Goal: Task Accomplishment & Management: Manage account settings

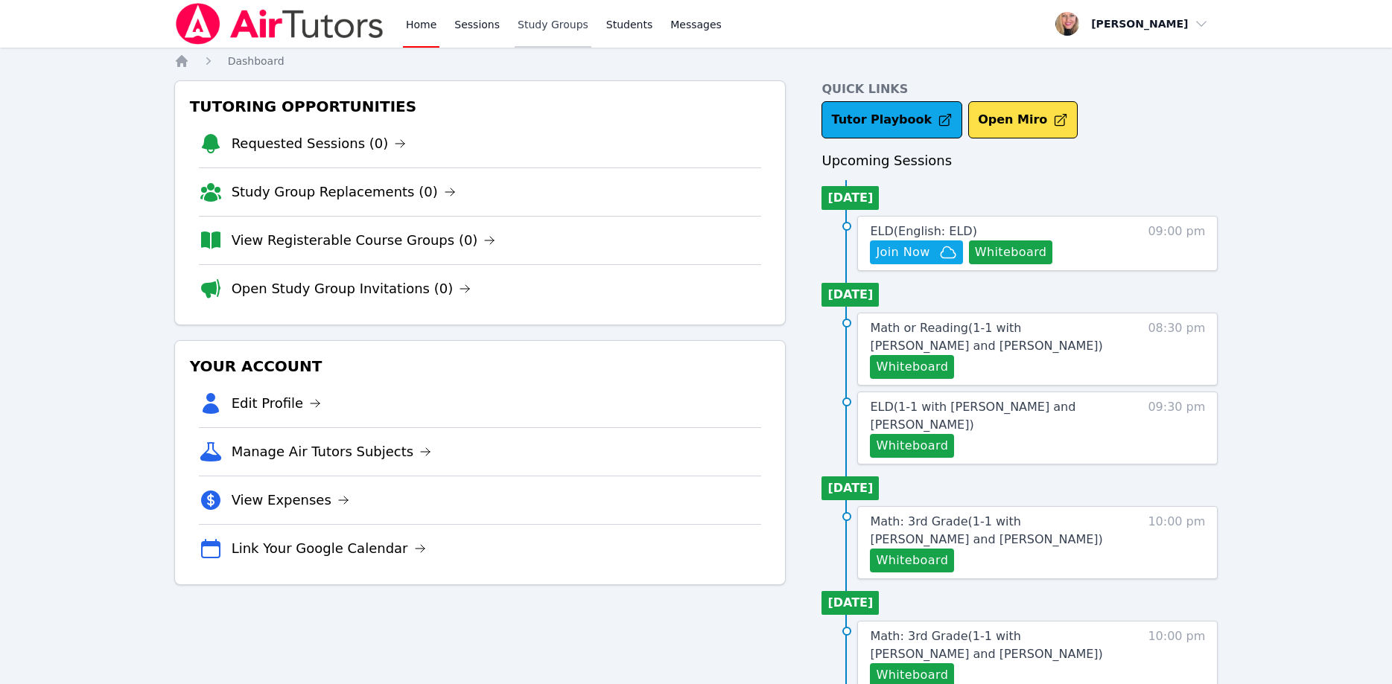
click at [532, 27] on link "Study Groups" at bounding box center [552, 24] width 77 height 48
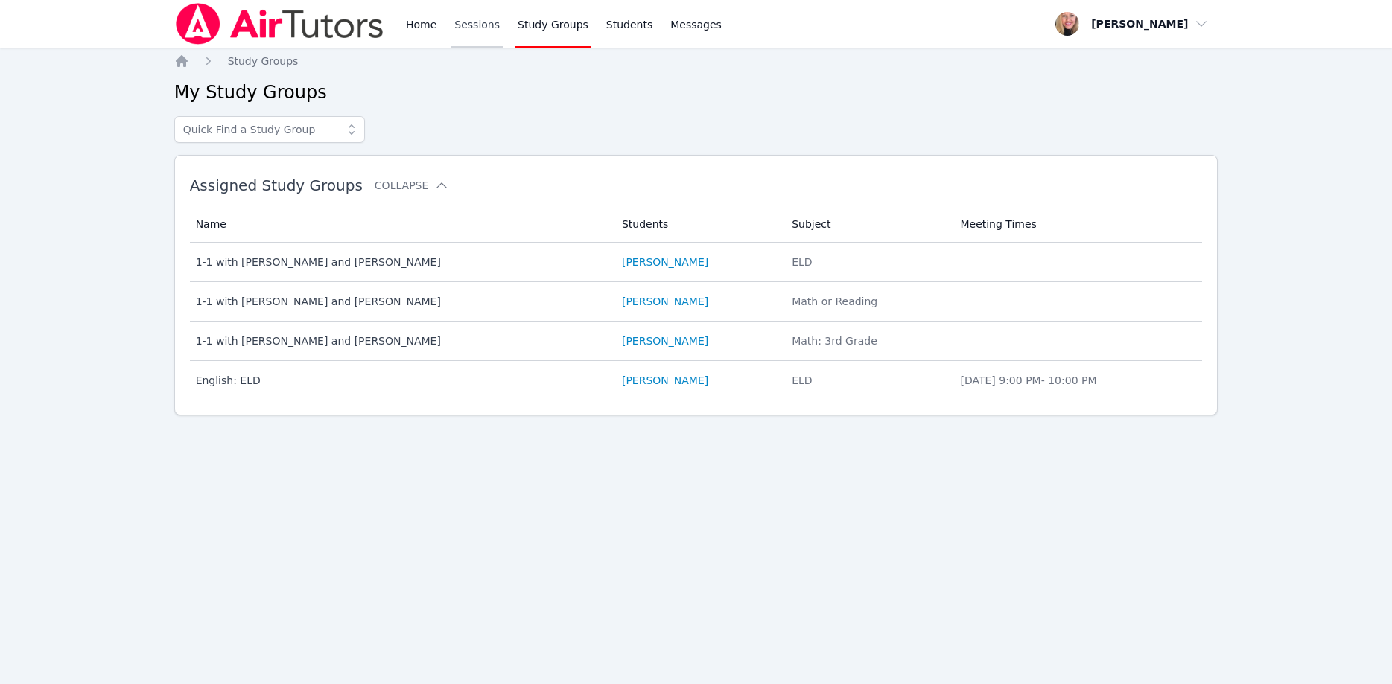
click at [480, 22] on link "Sessions" at bounding box center [476, 24] width 51 height 48
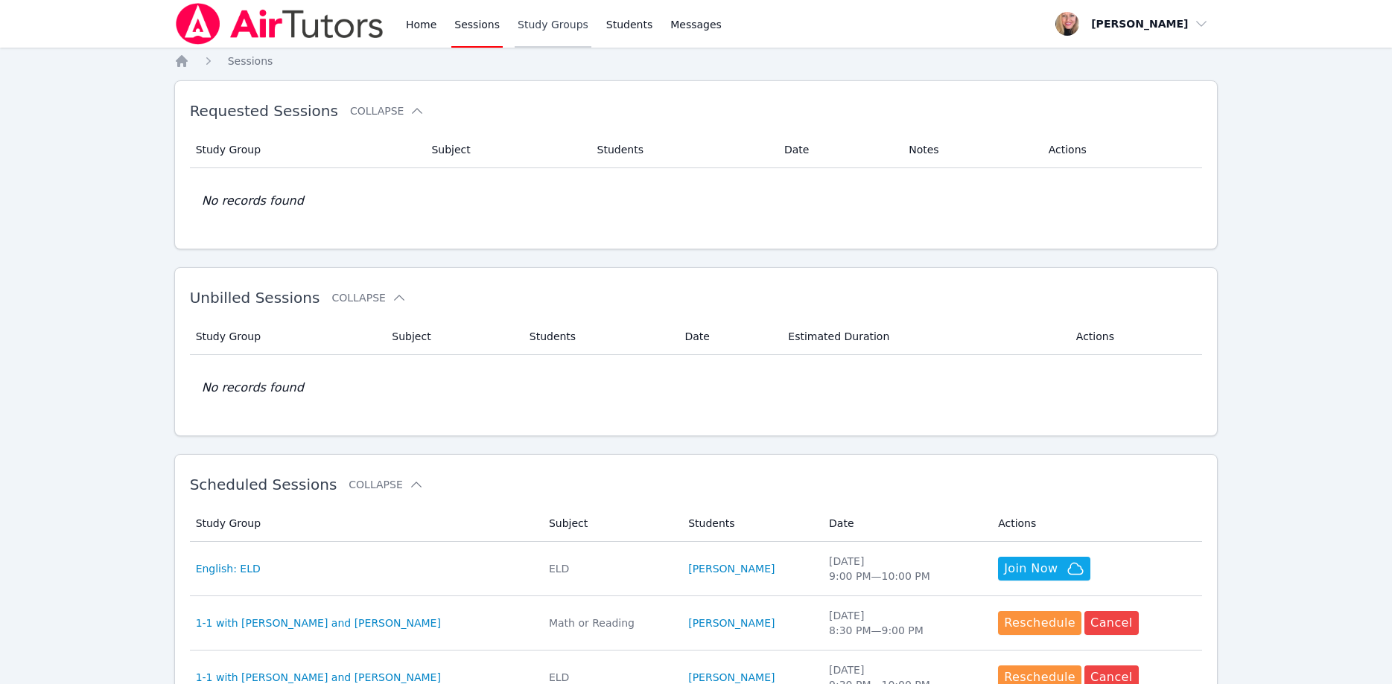
click at [546, 25] on link "Study Groups" at bounding box center [552, 24] width 77 height 48
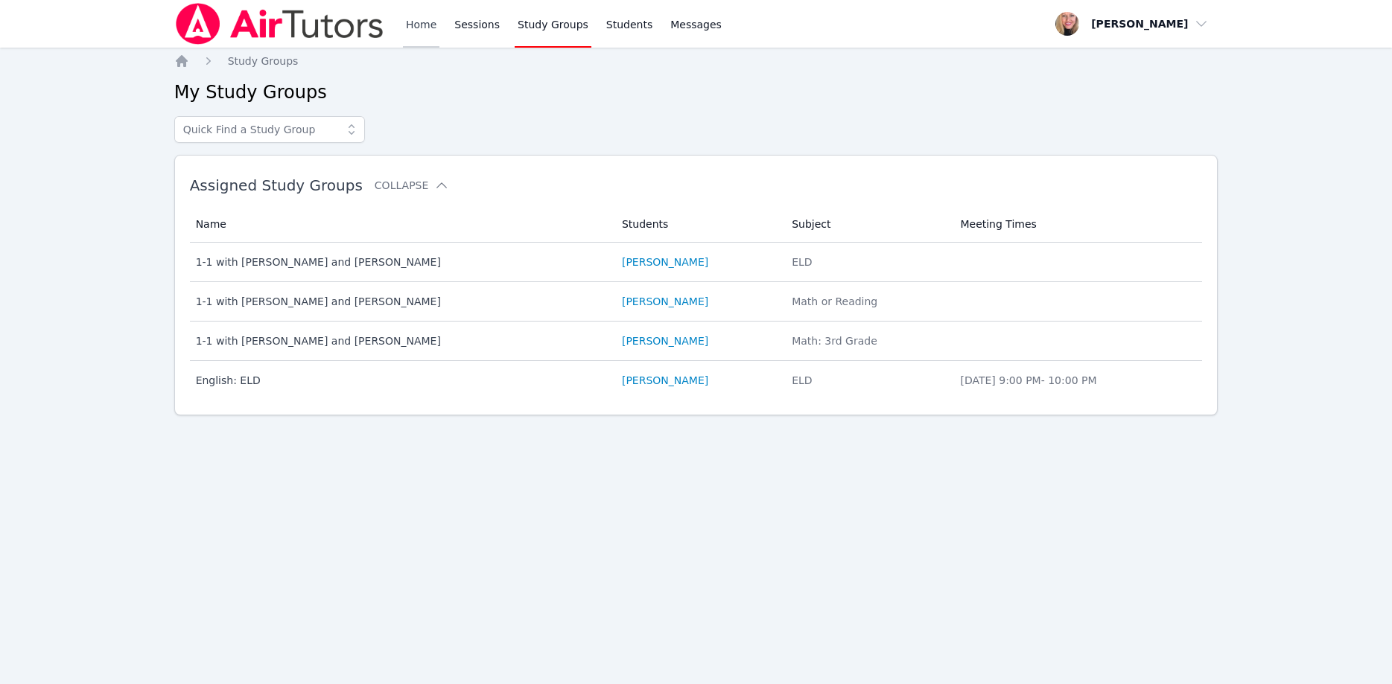
click at [424, 22] on link "Home" at bounding box center [421, 24] width 36 height 48
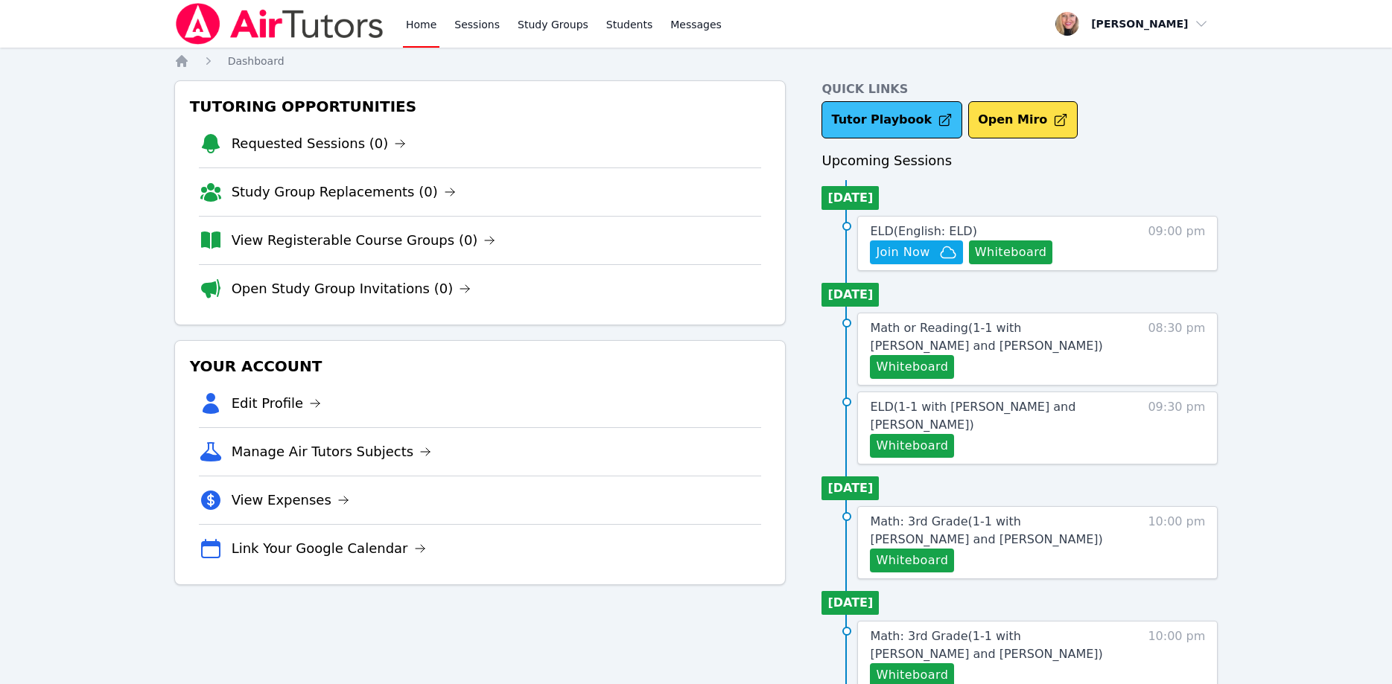
click at [857, 121] on link "Tutor Playbook" at bounding box center [891, 119] width 141 height 37
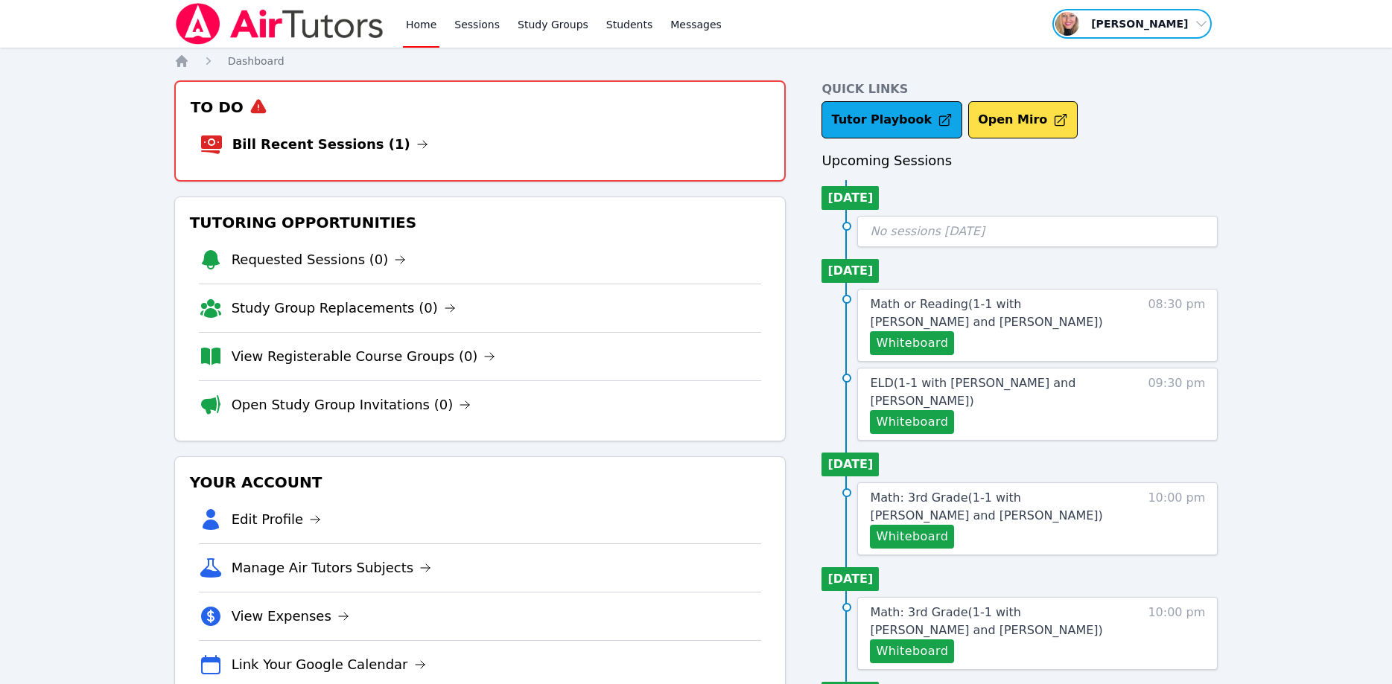
click at [1141, 24] on span "button" at bounding box center [1132, 23] width 162 height 33
click at [1111, 56] on link "Profile" at bounding box center [1136, 58] width 143 height 27
click at [277, 140] on link "Bill Recent Sessions (1)" at bounding box center [330, 144] width 196 height 21
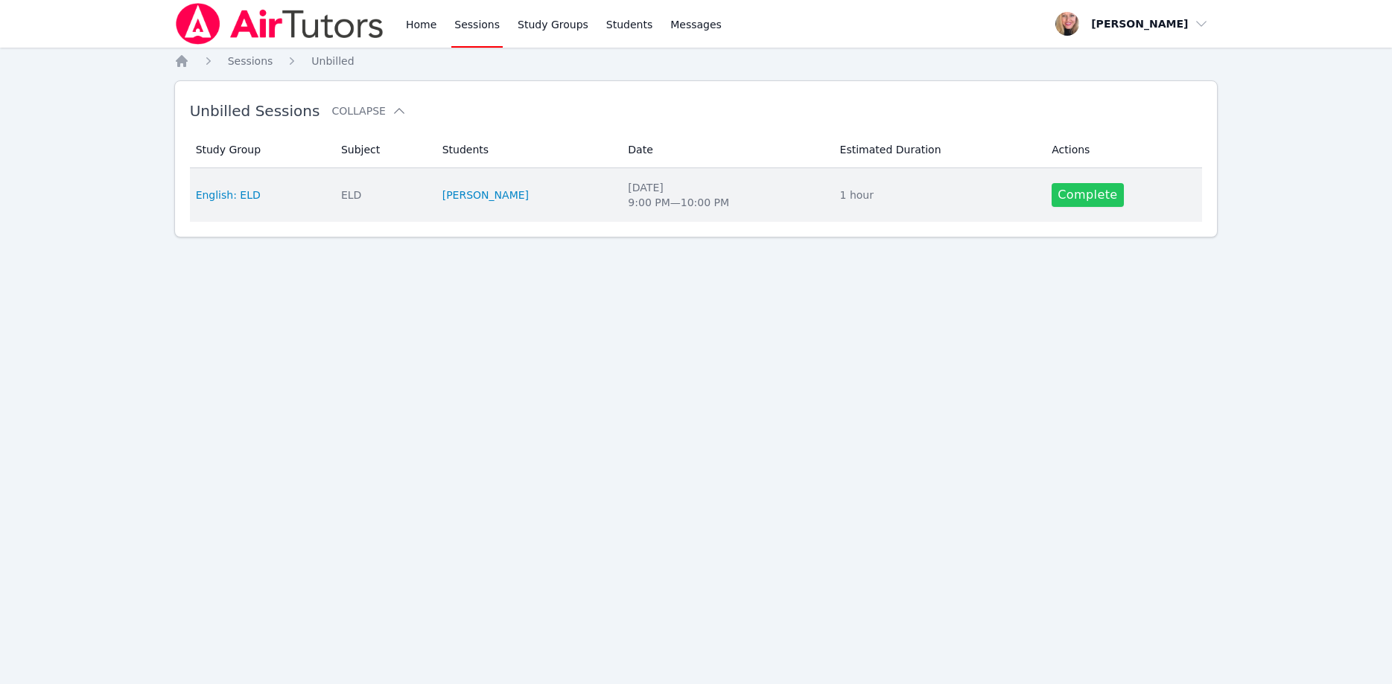
click at [1068, 193] on link "Complete" at bounding box center [1086, 195] width 71 height 24
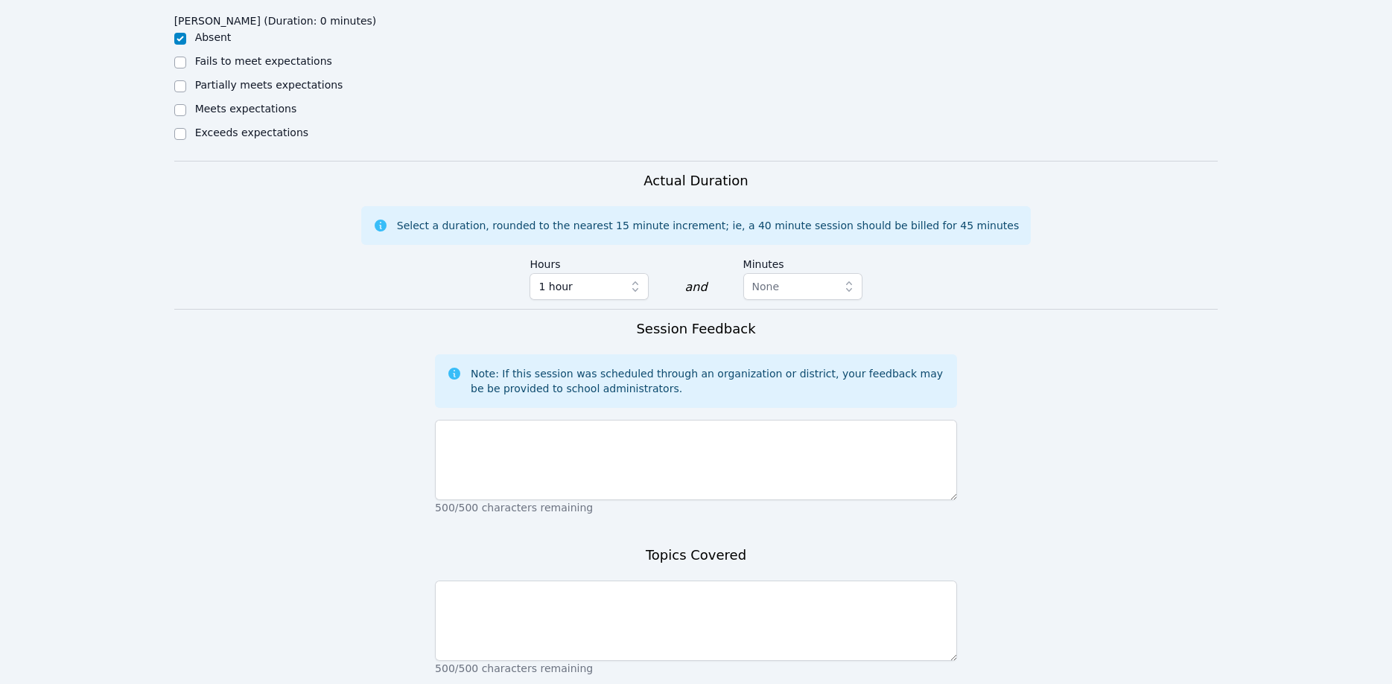
scroll to position [684, 0]
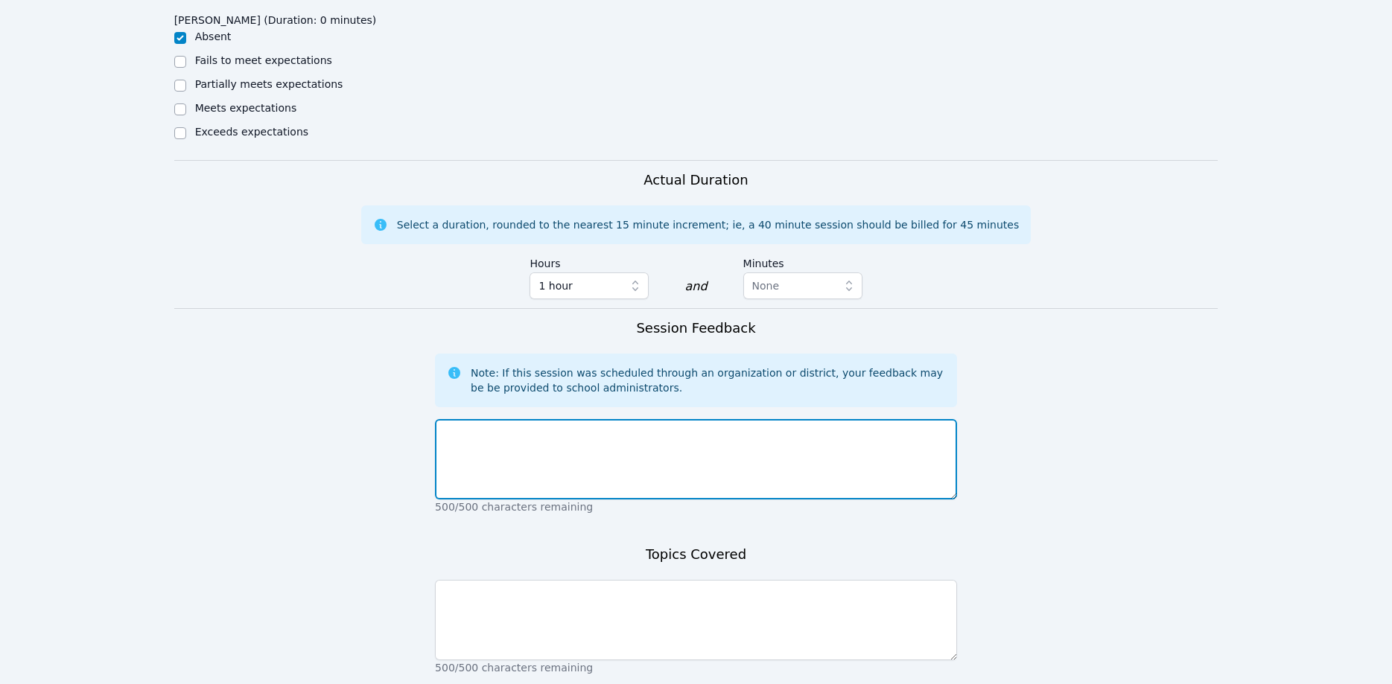
click at [744, 451] on textarea at bounding box center [696, 459] width 522 height 80
paste textarea ""Student(s)/parent(s) did not cancel the session, and student did not show up"."
click at [448, 430] on textarea ""Student(s)/parent(s) did not cancel the session, and student did not show up"." at bounding box center [696, 459] width 522 height 80
click at [490, 434] on textarea "Student(s)/parent(s) did not cancel the session, and student did not show up"." at bounding box center [696, 459] width 522 height 80
click at [522, 430] on textarea "Student/parent(s) did not cancel the session, and student did not show up"." at bounding box center [696, 459] width 522 height 80
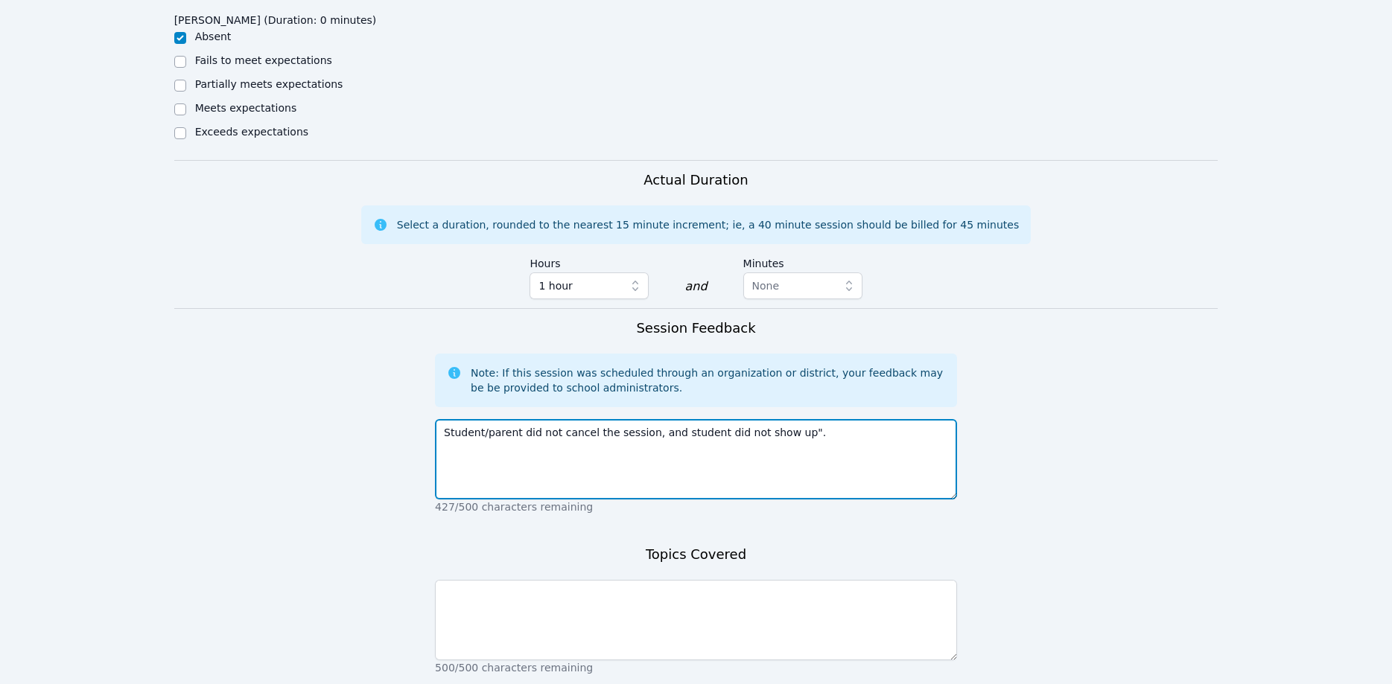
click at [830, 434] on textarea "Student/parent did not cancel the session, and student did not show up"." at bounding box center [696, 459] width 522 height 80
drag, startPoint x: 792, startPoint y: 434, endPoint x: 427, endPoint y: 418, distance: 365.9
click at [435, 419] on textarea "Student/parent did not cancel the session, and student did not show up." at bounding box center [696, 459] width 522 height 80
type textarea "Student/parent did not cancel the session, and student did not show up."
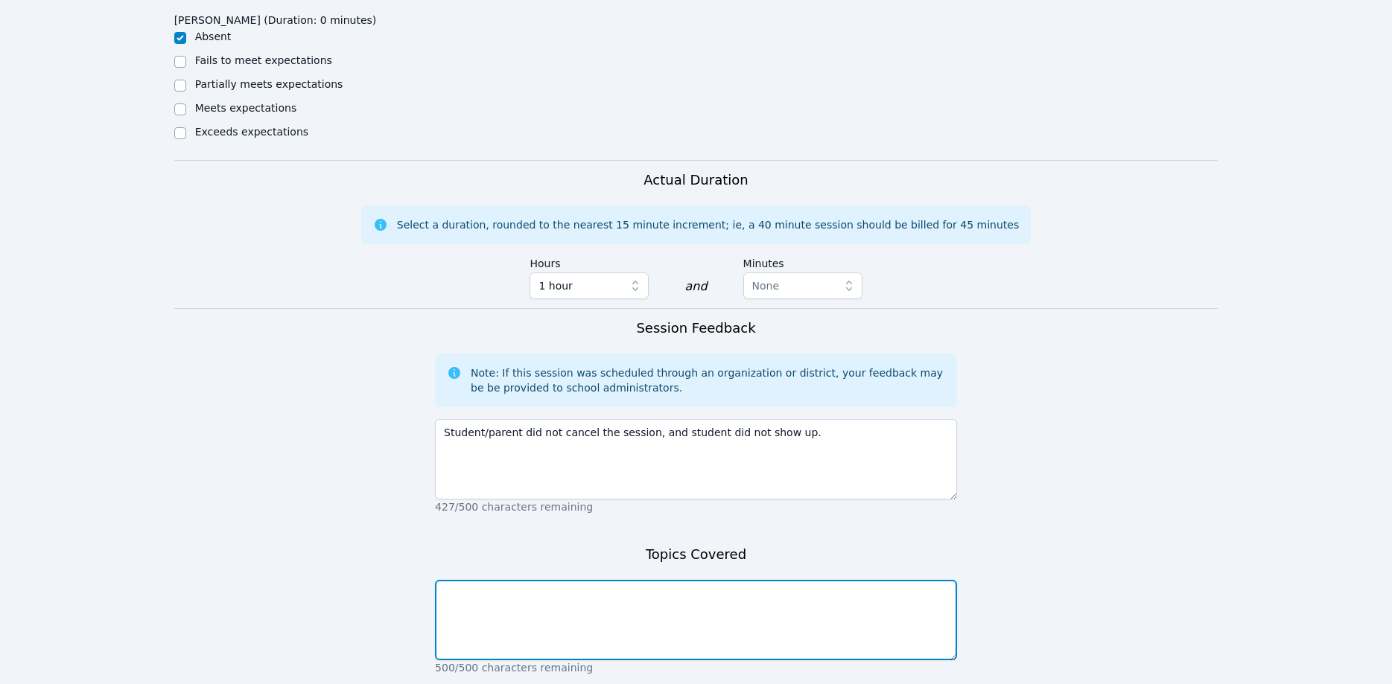
click at [542, 594] on textarea at bounding box center [696, 620] width 522 height 80
paste textarea "Student/parent did not cancel the session, and student did not show up."
type textarea "Student/parent did not cancel the session, and student did not show up."
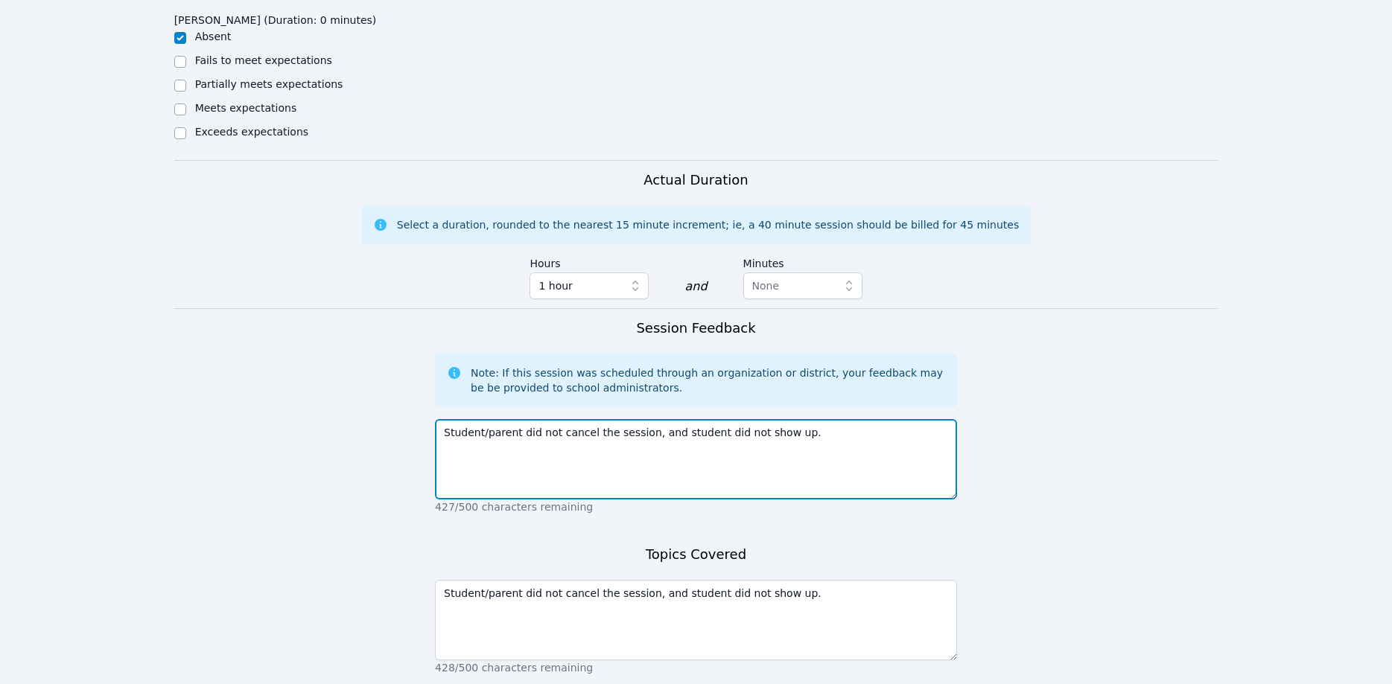
click at [798, 436] on textarea "Student/parent did not cancel the session, and student did not show up." at bounding box center [696, 459] width 522 height 80
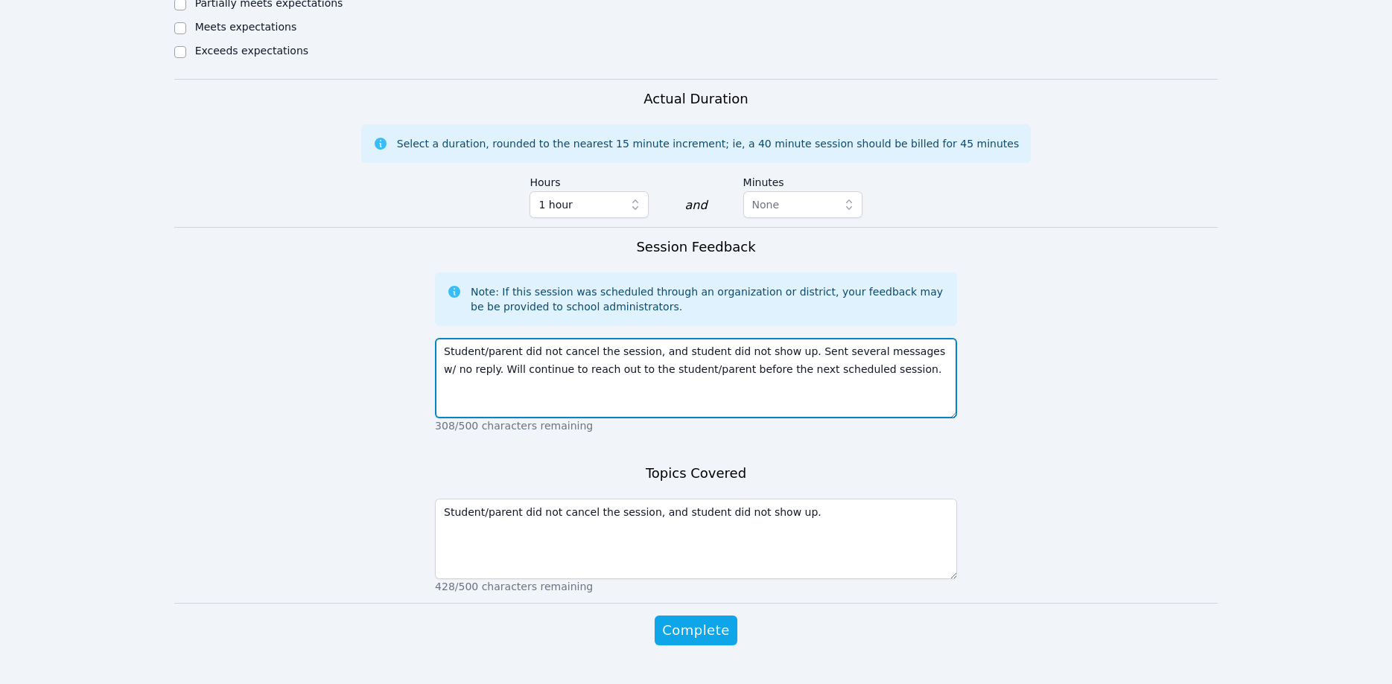
scroll to position [797, 0]
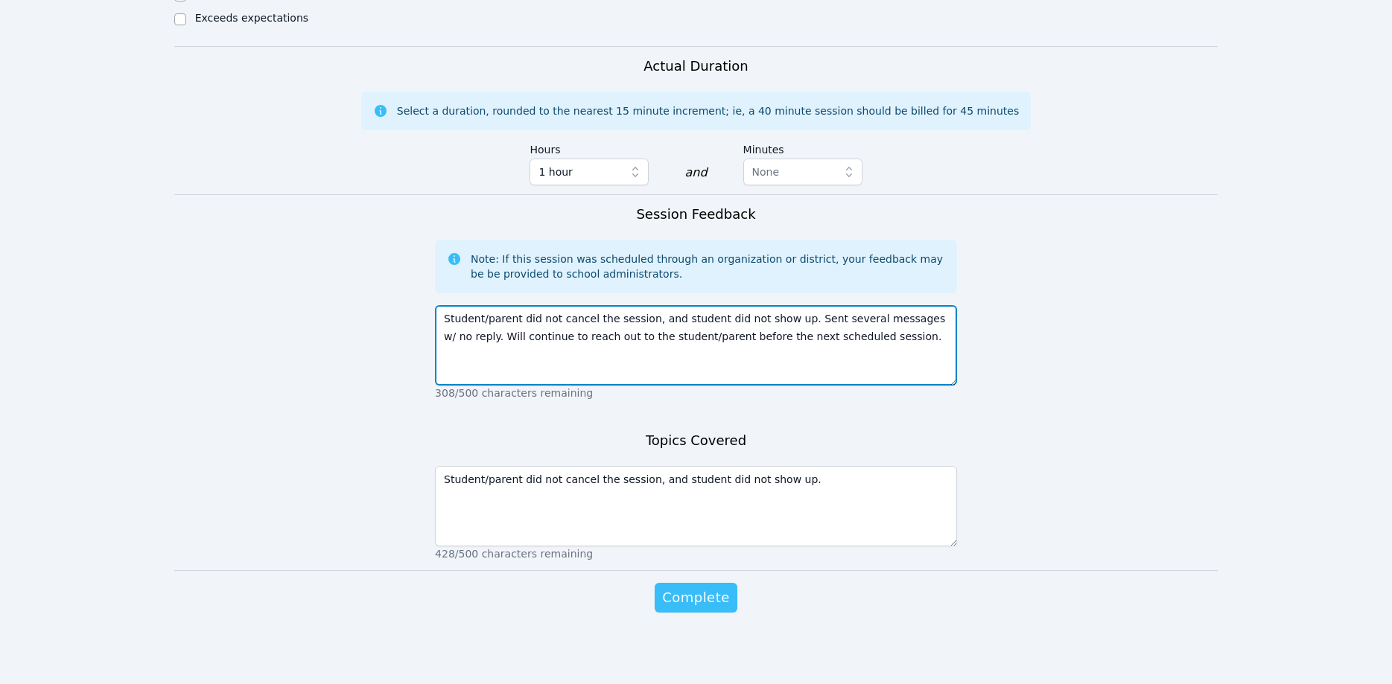
type textarea "Student/parent did not cancel the session, and student did not show up. Sent se…"
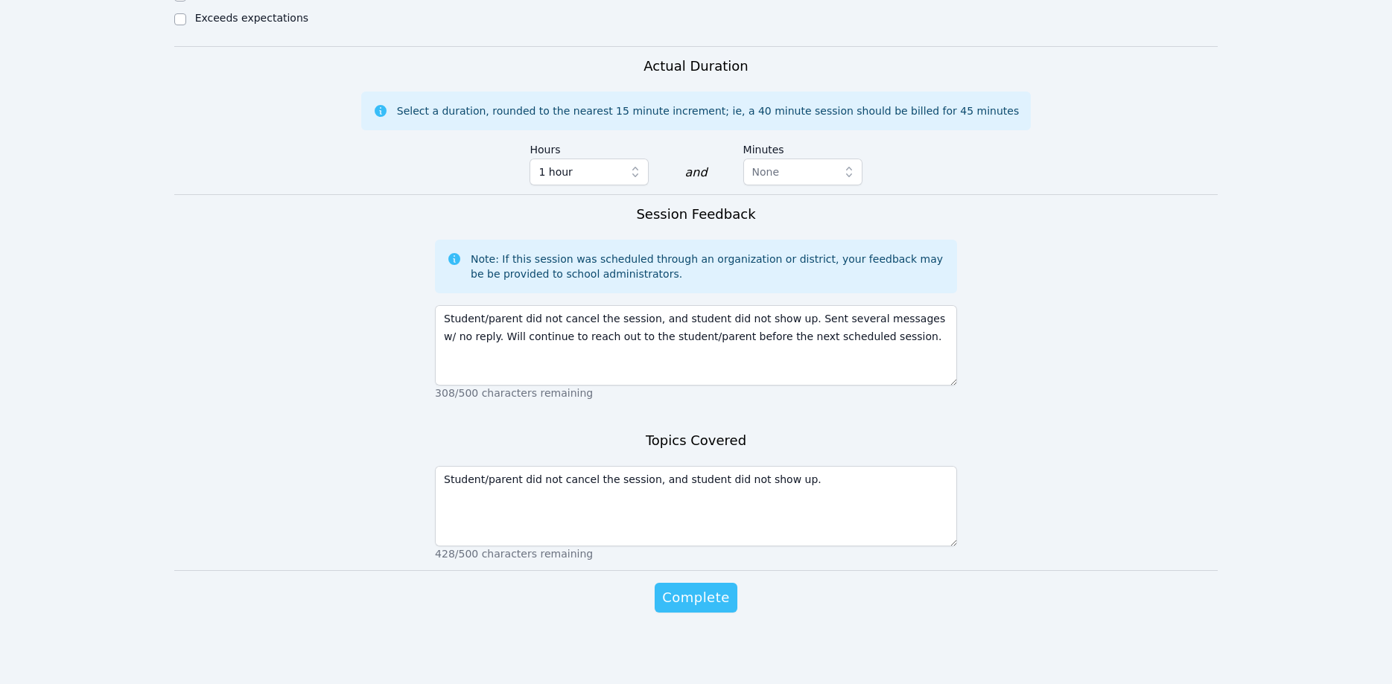
click at [709, 597] on span "Complete" at bounding box center [695, 597] width 67 height 21
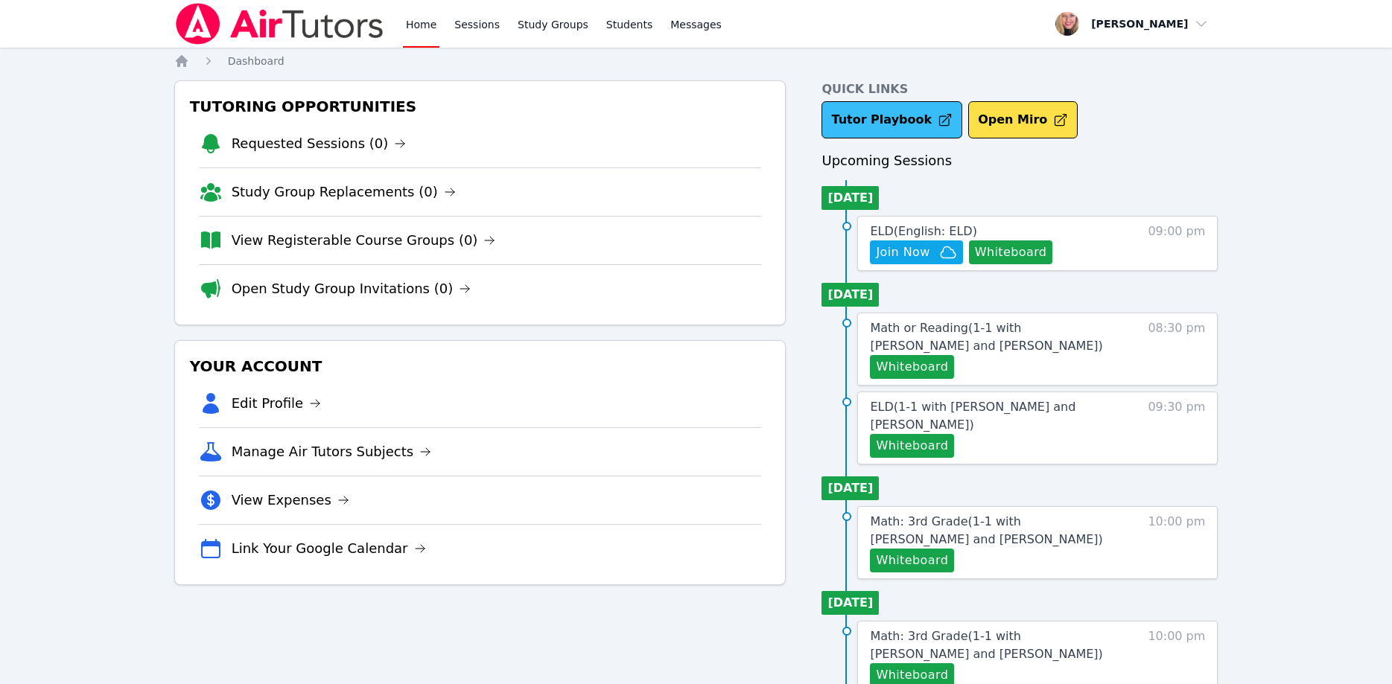
click at [846, 119] on link "Tutor Playbook" at bounding box center [891, 119] width 141 height 37
